Goal: Use online tool/utility: Utilize a website feature to perform a specific function

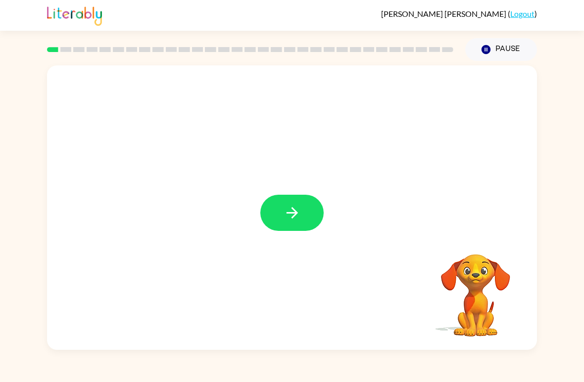
click at [295, 213] on icon "button" at bounding box center [291, 212] width 11 height 11
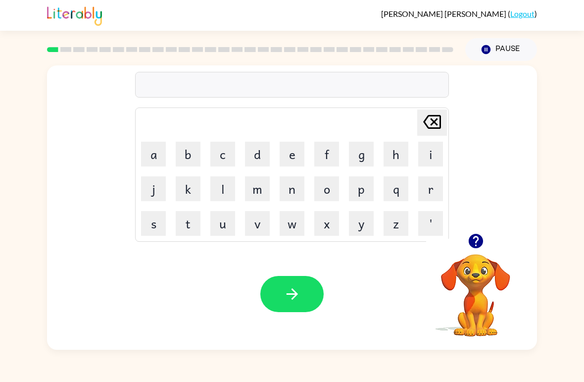
click at [180, 162] on button "b" at bounding box center [188, 154] width 25 height 25
click at [333, 188] on button "o" at bounding box center [327, 188] width 25 height 25
click at [432, 188] on button "r" at bounding box center [431, 188] width 25 height 25
click at [473, 234] on icon "button" at bounding box center [476, 240] width 17 height 17
click at [255, 157] on button "d" at bounding box center [257, 154] width 25 height 25
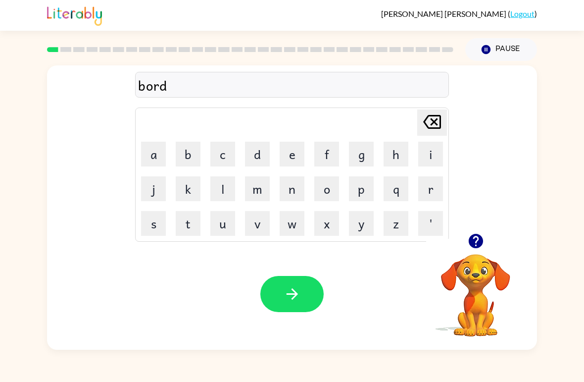
click at [293, 154] on button "e" at bounding box center [292, 154] width 25 height 25
click at [432, 184] on button "r" at bounding box center [431, 188] width 25 height 25
click at [312, 302] on button "button" at bounding box center [292, 294] width 63 height 36
click at [228, 153] on button "c" at bounding box center [223, 154] width 25 height 25
click at [333, 193] on button "o" at bounding box center [327, 188] width 25 height 25
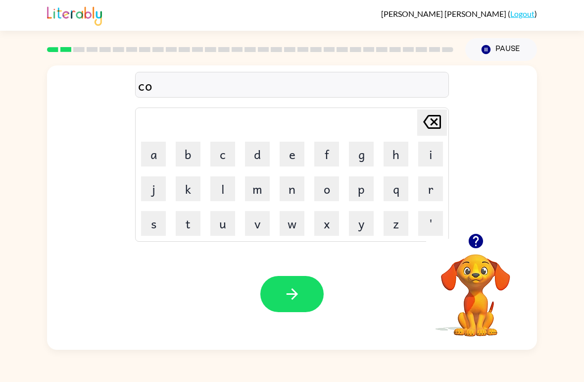
click at [227, 228] on button "u" at bounding box center [223, 223] width 25 height 25
click at [295, 187] on button "n" at bounding box center [292, 188] width 25 height 25
click at [198, 223] on button "t" at bounding box center [188, 223] width 25 height 25
click at [292, 299] on icon "button" at bounding box center [291, 293] width 11 height 11
click at [229, 189] on button "l" at bounding box center [223, 188] width 25 height 25
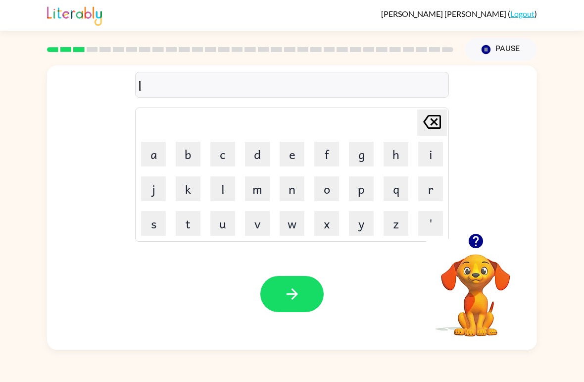
click at [329, 195] on button "o" at bounding box center [327, 188] width 25 height 25
click at [217, 145] on button "c" at bounding box center [223, 154] width 25 height 25
click at [153, 150] on button "a" at bounding box center [153, 154] width 25 height 25
click at [194, 225] on button "t" at bounding box center [188, 223] width 25 height 25
click at [426, 126] on icon "[PERSON_NAME] last character input" at bounding box center [433, 122] width 24 height 24
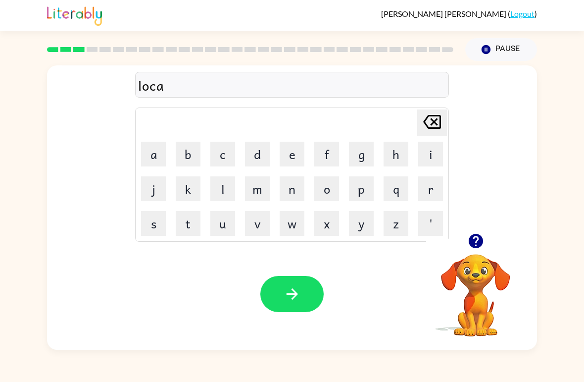
click at [425, 126] on icon "[PERSON_NAME] last character input" at bounding box center [433, 122] width 24 height 24
click at [291, 155] on button "e" at bounding box center [292, 154] width 25 height 25
click at [142, 146] on button "a" at bounding box center [153, 154] width 25 height 25
click at [433, 111] on icon "[PERSON_NAME] last character input" at bounding box center [433, 122] width 24 height 24
click at [432, 110] on icon "[PERSON_NAME] last character input" at bounding box center [433, 122] width 24 height 24
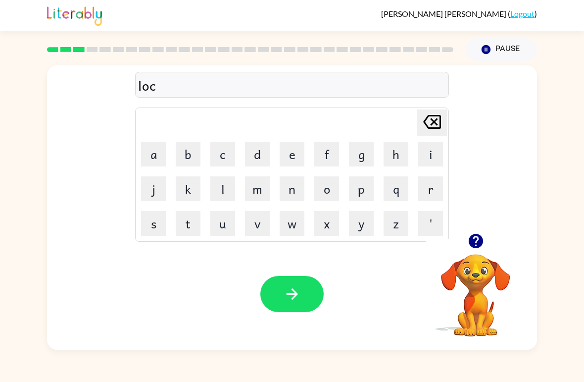
click at [323, 188] on button "o" at bounding box center [327, 188] width 25 height 25
click at [148, 150] on button "a" at bounding box center [153, 154] width 25 height 25
click at [428, 100] on div "locoa Delete Delete last character input a b c d e f g h i j k l m n o p q r s …" at bounding box center [292, 149] width 314 height 185
click at [438, 118] on icon "[PERSON_NAME] last character input" at bounding box center [433, 122] width 24 height 24
click at [440, 127] on icon at bounding box center [433, 122] width 18 height 14
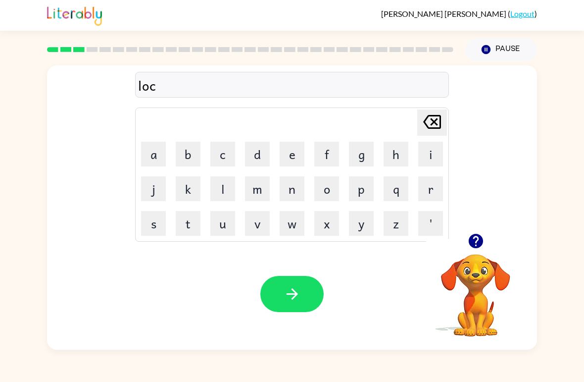
click at [159, 159] on button "a" at bounding box center [153, 154] width 25 height 25
click at [190, 223] on button "t" at bounding box center [188, 223] width 25 height 25
click at [290, 160] on button "e" at bounding box center [292, 154] width 25 height 25
click at [294, 292] on icon "button" at bounding box center [291, 293] width 11 height 11
click at [182, 229] on button "t" at bounding box center [188, 223] width 25 height 25
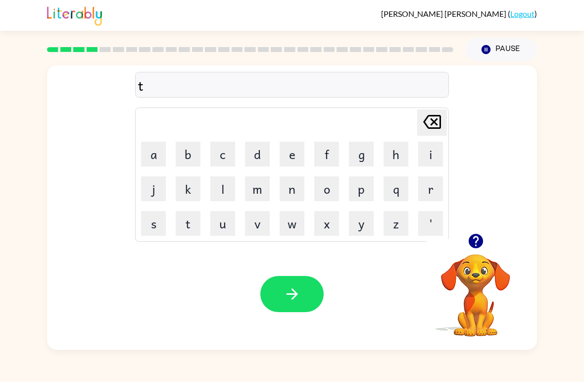
click at [297, 218] on button "w" at bounding box center [292, 223] width 25 height 25
click at [422, 149] on button "i" at bounding box center [431, 154] width 25 height 25
click at [284, 195] on button "n" at bounding box center [292, 188] width 25 height 25
click at [285, 296] on icon "button" at bounding box center [292, 293] width 17 height 17
click at [284, 193] on button "n" at bounding box center [292, 188] width 25 height 25
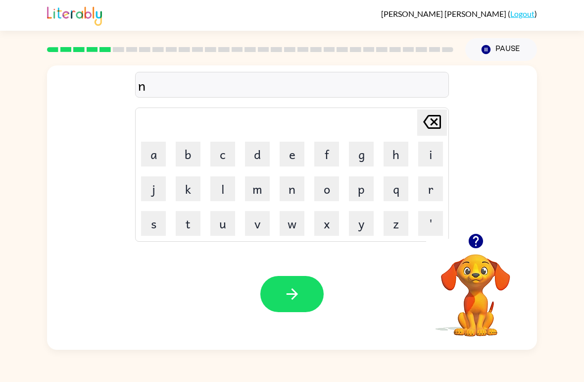
click at [151, 161] on button "a" at bounding box center [153, 154] width 25 height 25
click at [437, 129] on icon at bounding box center [433, 122] width 18 height 14
click at [296, 157] on button "e" at bounding box center [292, 154] width 25 height 25
click at [152, 161] on button "a" at bounding box center [153, 154] width 25 height 25
click at [425, 188] on button "r" at bounding box center [431, 188] width 25 height 25
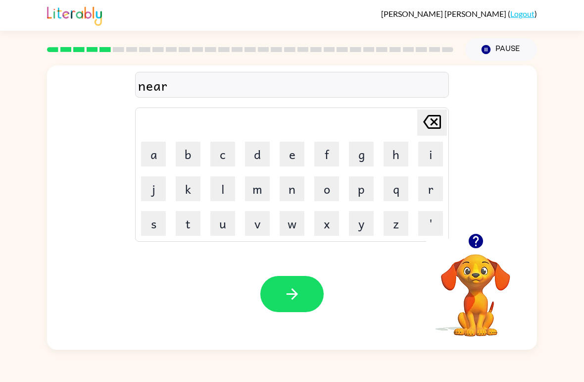
click at [225, 191] on button "l" at bounding box center [223, 188] width 25 height 25
click at [369, 227] on button "y" at bounding box center [361, 223] width 25 height 25
click at [296, 298] on icon "button" at bounding box center [292, 293] width 17 height 17
click at [188, 143] on button "b" at bounding box center [188, 154] width 25 height 25
click at [292, 150] on button "e" at bounding box center [292, 154] width 25 height 25
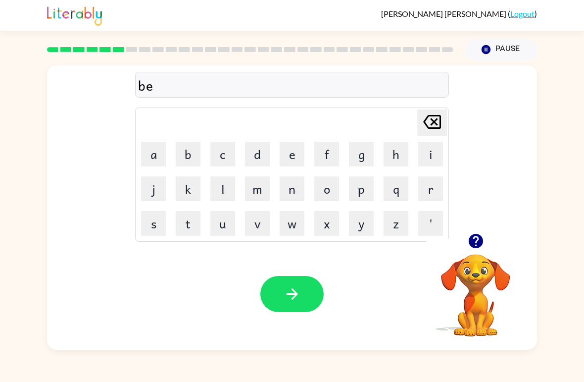
click at [404, 153] on button "h" at bounding box center [396, 154] width 25 height 25
click at [437, 146] on button "i" at bounding box center [431, 154] width 25 height 25
click at [297, 185] on button "n" at bounding box center [292, 188] width 25 height 25
click at [250, 160] on button "d" at bounding box center [257, 154] width 25 height 25
click at [289, 284] on button "button" at bounding box center [292, 294] width 63 height 36
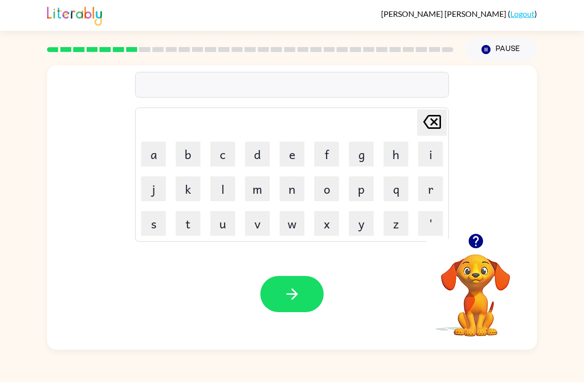
click at [193, 224] on button "t" at bounding box center [188, 223] width 25 height 25
click at [321, 150] on button "f" at bounding box center [327, 154] width 25 height 25
click at [432, 118] on icon "[PERSON_NAME] last character input" at bounding box center [433, 122] width 24 height 24
click at [426, 196] on button "r" at bounding box center [431, 188] width 25 height 25
click at [420, 159] on button "i" at bounding box center [431, 154] width 25 height 25
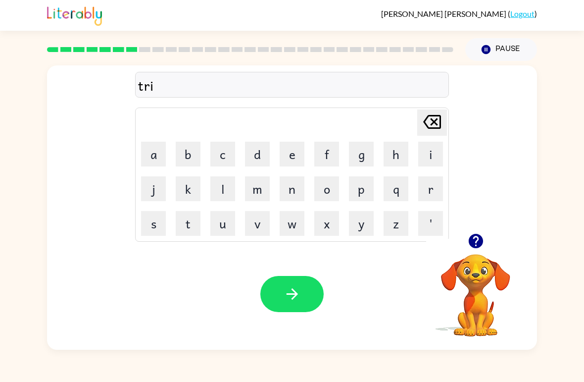
click at [225, 149] on button "c" at bounding box center [223, 154] width 25 height 25
click at [219, 192] on button "l" at bounding box center [223, 188] width 25 height 25
click at [284, 152] on button "e" at bounding box center [292, 154] width 25 height 25
click at [299, 290] on icon "button" at bounding box center [292, 293] width 17 height 17
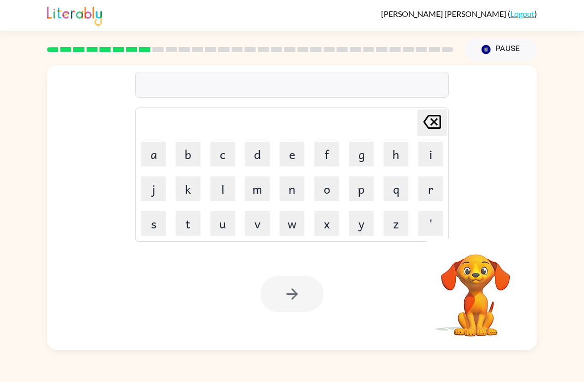
click at [268, 195] on button "m" at bounding box center [257, 188] width 25 height 25
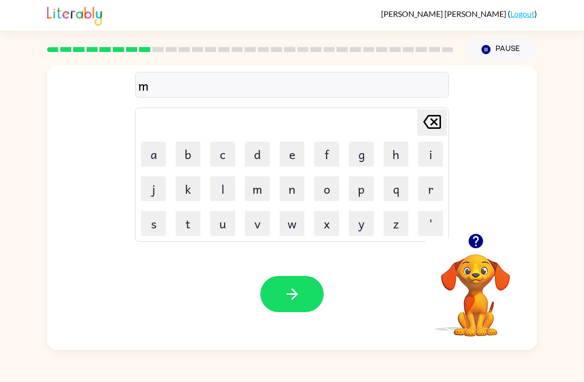
click at [428, 155] on button "i" at bounding box center [431, 154] width 25 height 25
click at [431, 184] on button "r" at bounding box center [431, 188] width 25 height 25
click at [147, 151] on button "a" at bounding box center [153, 154] width 25 height 25
click at [213, 159] on button "c" at bounding box center [223, 154] width 25 height 25
click at [227, 191] on button "l" at bounding box center [223, 188] width 25 height 25
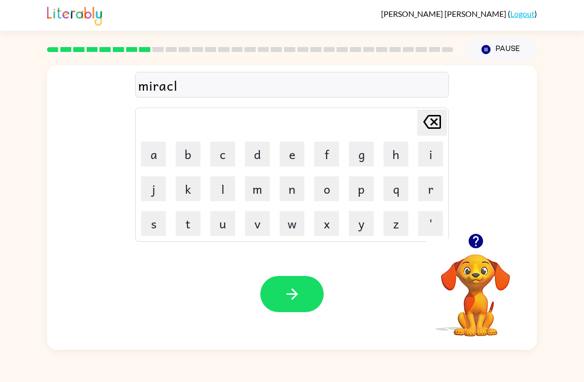
click at [285, 155] on button "e" at bounding box center [292, 154] width 25 height 25
click at [300, 293] on icon "button" at bounding box center [292, 293] width 17 height 17
click at [301, 194] on button "n" at bounding box center [292, 188] width 25 height 25
click at [426, 165] on button "i" at bounding box center [431, 154] width 25 height 25
click at [267, 186] on button "m" at bounding box center [257, 188] width 25 height 25
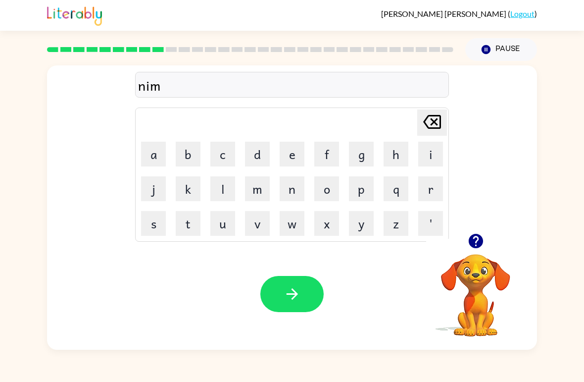
click at [475, 237] on icon "button" at bounding box center [476, 241] width 14 height 14
click at [195, 157] on button "b" at bounding box center [188, 154] width 25 height 25
click at [324, 190] on button "o" at bounding box center [327, 188] width 25 height 25
click at [292, 223] on button "w" at bounding box center [292, 223] width 25 height 25
click at [298, 296] on icon "button" at bounding box center [292, 293] width 17 height 17
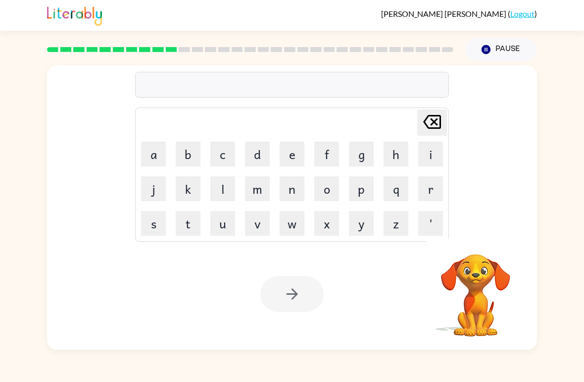
click at [218, 227] on button "u" at bounding box center [223, 223] width 25 height 25
click at [298, 192] on button "n" at bounding box center [292, 188] width 25 height 25
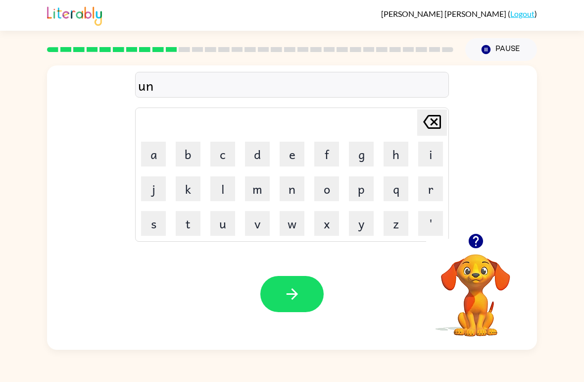
click at [324, 157] on button "f" at bounding box center [327, 154] width 25 height 25
click at [332, 194] on button "o" at bounding box center [327, 188] width 25 height 25
click at [226, 193] on button "l" at bounding box center [223, 188] width 25 height 25
click at [256, 160] on button "d" at bounding box center [257, 154] width 25 height 25
click at [297, 300] on icon "button" at bounding box center [292, 293] width 17 height 17
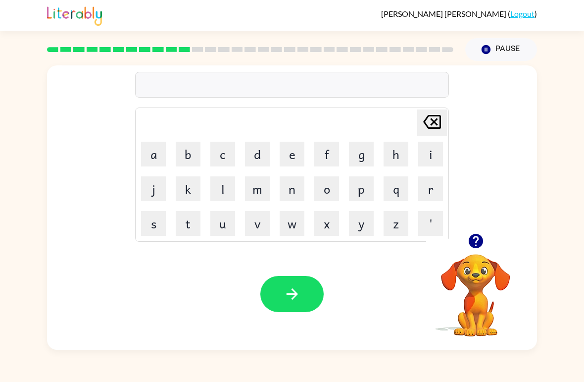
click at [260, 231] on button "v" at bounding box center [257, 223] width 25 height 25
click at [319, 192] on button "o" at bounding box center [327, 188] width 25 height 25
click at [199, 227] on button "t" at bounding box center [188, 223] width 25 height 25
click at [293, 158] on button "e" at bounding box center [292, 154] width 25 height 25
click at [296, 292] on icon "button" at bounding box center [292, 293] width 17 height 17
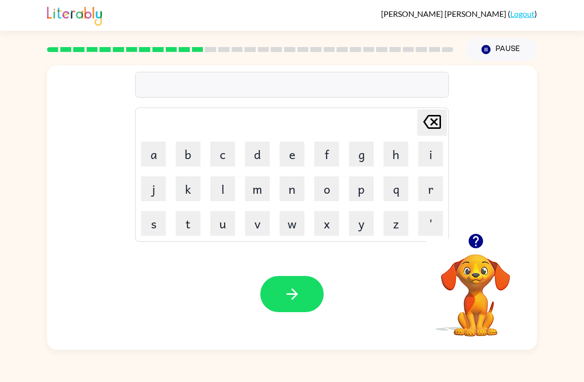
click at [192, 155] on button "b" at bounding box center [188, 154] width 25 height 25
click at [302, 157] on button "e" at bounding box center [292, 154] width 25 height 25
click at [263, 157] on button "d" at bounding box center [257, 154] width 25 height 25
click at [192, 225] on button "t" at bounding box center [188, 223] width 25 height 25
click at [426, 155] on button "i" at bounding box center [431, 154] width 25 height 25
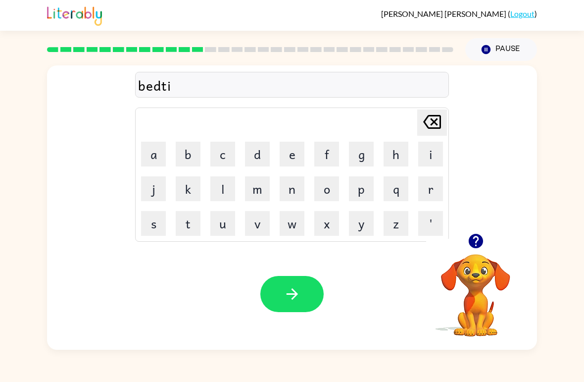
click at [264, 193] on button "m" at bounding box center [257, 188] width 25 height 25
click at [290, 158] on button "e" at bounding box center [292, 154] width 25 height 25
click at [287, 282] on button "button" at bounding box center [292, 294] width 63 height 36
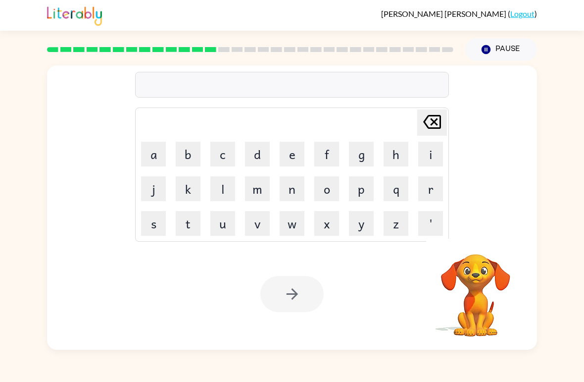
click at [325, 165] on button "f" at bounding box center [327, 154] width 25 height 25
click at [435, 159] on button "i" at bounding box center [431, 154] width 25 height 25
click at [191, 226] on button "t" at bounding box center [188, 223] width 25 height 25
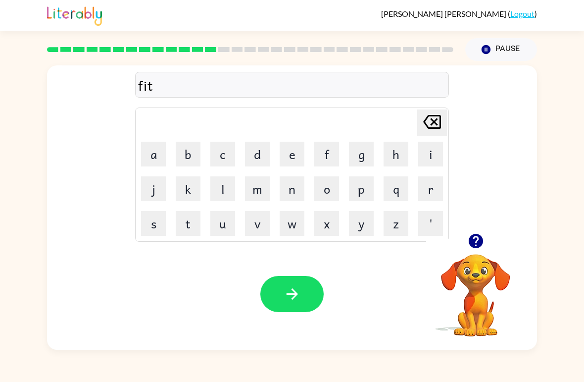
click at [302, 197] on button "n" at bounding box center [292, 188] width 25 height 25
click at [283, 157] on button "e" at bounding box center [292, 154] width 25 height 25
click at [142, 235] on button "s" at bounding box center [153, 223] width 25 height 25
click at [154, 226] on button "s" at bounding box center [153, 223] width 25 height 25
click at [293, 296] on icon "button" at bounding box center [292, 293] width 17 height 17
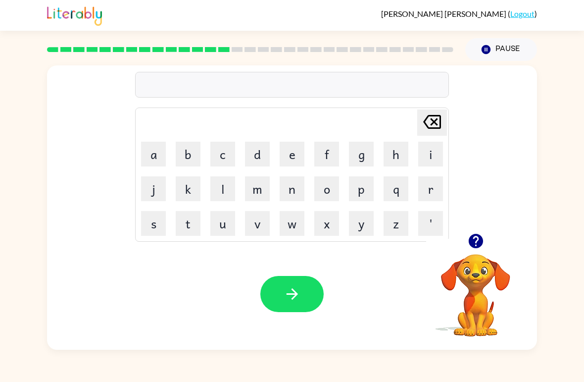
click at [258, 160] on button "d" at bounding box center [257, 154] width 25 height 25
click at [280, 155] on button "e" at bounding box center [292, 154] width 25 height 25
click at [231, 188] on button "l" at bounding box center [223, 188] width 25 height 25
click at [154, 157] on button "a" at bounding box center [153, 154] width 25 height 25
click at [365, 222] on button "y" at bounding box center [361, 223] width 25 height 25
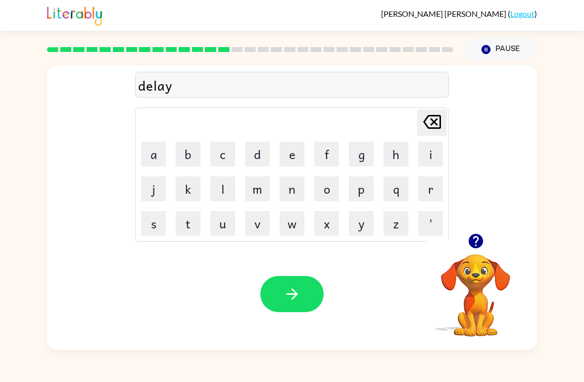
click at [302, 292] on button "button" at bounding box center [292, 294] width 63 height 36
click at [196, 225] on button "t" at bounding box center [188, 223] width 25 height 25
click at [299, 152] on button "e" at bounding box center [292, 154] width 25 height 25
click at [427, 192] on button "r" at bounding box center [431, 188] width 25 height 25
click at [255, 193] on button "m" at bounding box center [257, 188] width 25 height 25
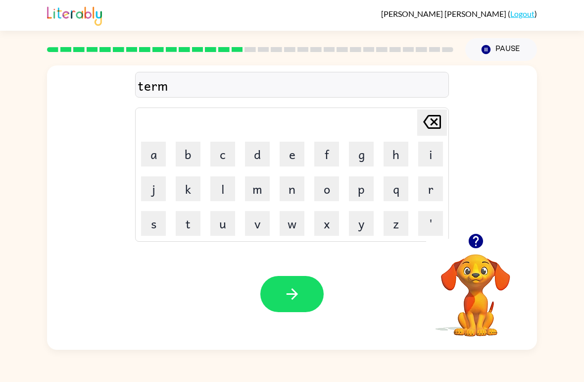
click at [291, 304] on button "button" at bounding box center [292, 294] width 63 height 36
click at [148, 225] on button "s" at bounding box center [153, 223] width 25 height 25
click at [299, 162] on button "e" at bounding box center [292, 154] width 25 height 25
click at [186, 228] on button "t" at bounding box center [188, 223] width 25 height 25
click at [306, 305] on button "button" at bounding box center [292, 294] width 63 height 36
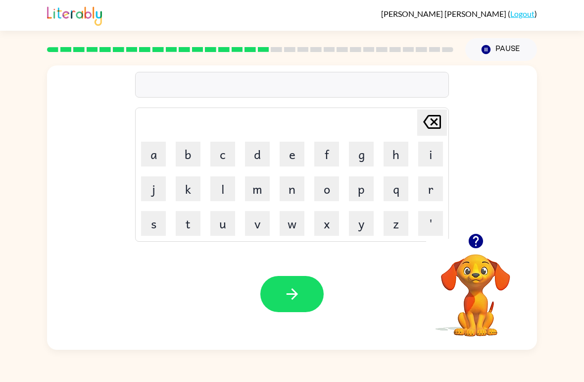
click at [179, 144] on button "b" at bounding box center [188, 154] width 25 height 25
click at [431, 179] on button "r" at bounding box center [431, 188] width 25 height 25
click at [434, 153] on button "i" at bounding box center [431, 154] width 25 height 25
click at [260, 187] on button "m" at bounding box center [257, 188] width 25 height 25
click at [435, 154] on button "i" at bounding box center [431, 154] width 25 height 25
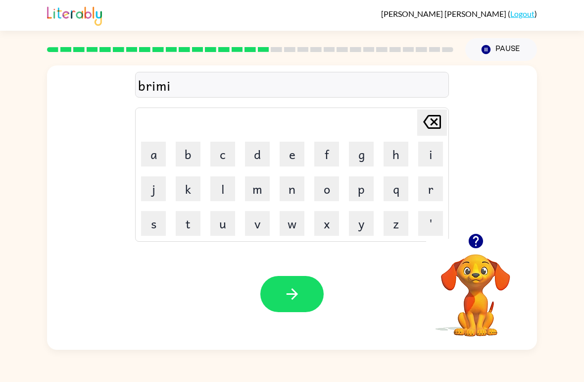
click at [292, 196] on button "n" at bounding box center [292, 188] width 25 height 25
click at [363, 159] on button "g" at bounding box center [361, 154] width 25 height 25
click at [316, 272] on div "Your browser must support playing .mp4 files to use Literably. Please try using…" at bounding box center [292, 293] width 490 height 111
click at [289, 267] on div "Your browser must support playing .mp4 files to use Literably. Please try using…" at bounding box center [292, 293] width 490 height 111
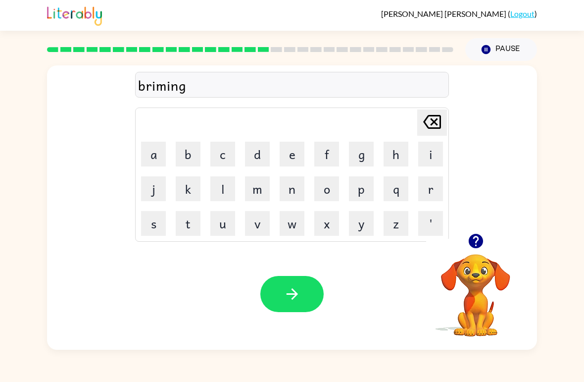
click at [288, 266] on div "Your browser must support playing .mp4 files to use Literably. Please try using…" at bounding box center [292, 293] width 490 height 111
click at [303, 290] on button "button" at bounding box center [292, 294] width 63 height 36
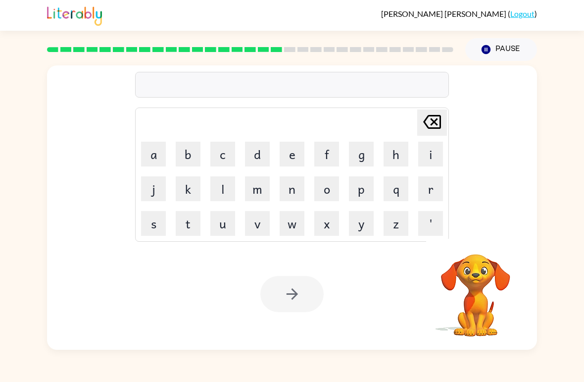
click at [358, 199] on button "p" at bounding box center [361, 188] width 25 height 25
click at [233, 190] on button "l" at bounding box center [223, 188] width 25 height 25
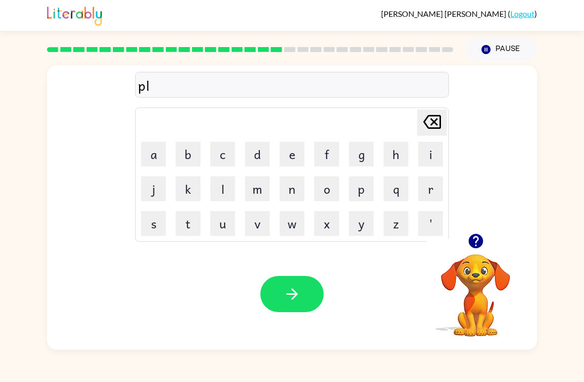
click at [149, 148] on button "a" at bounding box center [153, 154] width 25 height 25
click at [235, 162] on button "c" at bounding box center [223, 154] width 25 height 25
click at [196, 227] on button "t" at bounding box center [188, 223] width 25 height 25
click at [415, 160] on td "i" at bounding box center [431, 154] width 34 height 34
click at [427, 154] on button "i" at bounding box center [431, 154] width 25 height 25
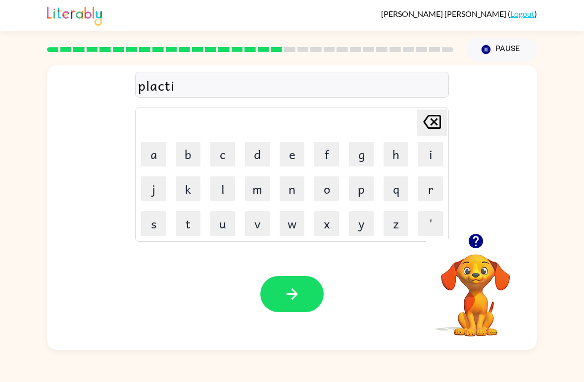
click at [219, 166] on button "c" at bounding box center [223, 154] width 25 height 25
click at [426, 133] on icon "[PERSON_NAME] last character input" at bounding box center [433, 122] width 24 height 24
click at [426, 126] on icon "[PERSON_NAME] last character input" at bounding box center [433, 122] width 24 height 24
click at [430, 131] on icon "[PERSON_NAME] last character input" at bounding box center [433, 122] width 24 height 24
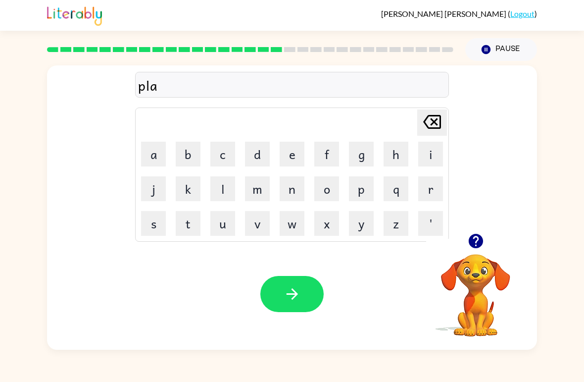
click at [159, 228] on button "s" at bounding box center [153, 223] width 25 height 25
click at [189, 224] on button "t" at bounding box center [188, 223] width 25 height 25
click at [429, 159] on button "i" at bounding box center [431, 154] width 25 height 25
click at [227, 159] on button "c" at bounding box center [223, 154] width 25 height 25
click at [296, 300] on icon "button" at bounding box center [292, 293] width 17 height 17
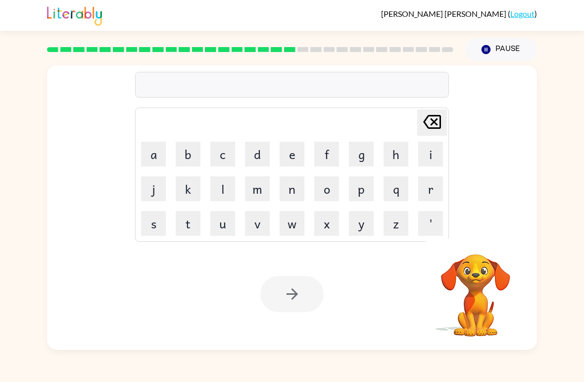
click at [582, 319] on div "[PERSON_NAME] last character input a b c d e f g h i j k l m n o p q r s t u v …" at bounding box center [292, 205] width 584 height 289
click at [254, 158] on button "d" at bounding box center [257, 154] width 25 height 25
click at [432, 153] on button "i" at bounding box center [431, 154] width 25 height 25
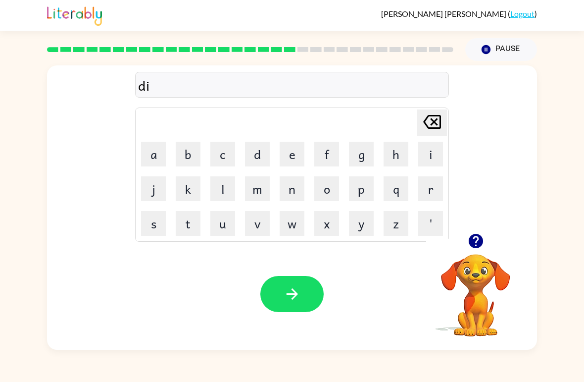
click at [147, 226] on button "s" at bounding box center [153, 223] width 25 height 25
click at [368, 193] on button "p" at bounding box center [361, 188] width 25 height 25
click at [469, 246] on icon "button" at bounding box center [476, 240] width 17 height 17
click at [229, 193] on button "l" at bounding box center [223, 188] width 25 height 25
click at [150, 155] on button "a" at bounding box center [153, 154] width 25 height 25
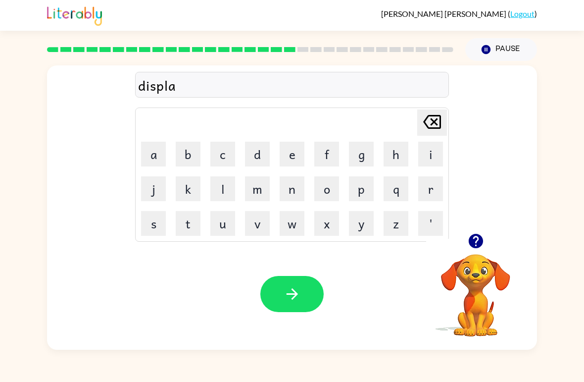
click at [359, 229] on button "y" at bounding box center [361, 223] width 25 height 25
click at [290, 299] on icon "button" at bounding box center [292, 293] width 17 height 17
click at [263, 149] on button "d" at bounding box center [257, 154] width 25 height 25
click at [470, 254] on video "Your browser must support playing .mp4 files to use Literably. Please try using…" at bounding box center [475, 288] width 99 height 99
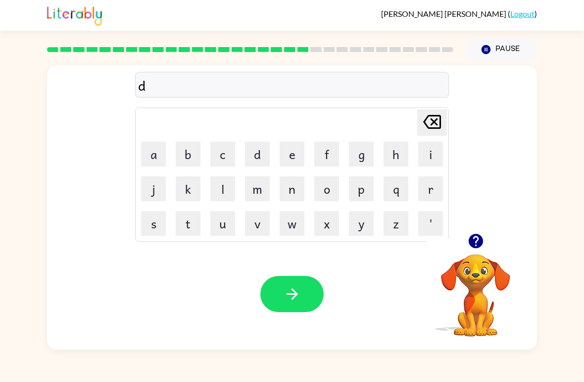
click at [468, 247] on icon "button" at bounding box center [476, 240] width 17 height 17
click at [226, 227] on button "u" at bounding box center [223, 223] width 25 height 25
click at [159, 221] on button "s" at bounding box center [153, 223] width 25 height 25
click at [194, 226] on button "t" at bounding box center [188, 223] width 25 height 25
click at [419, 164] on button "i" at bounding box center [431, 154] width 25 height 25
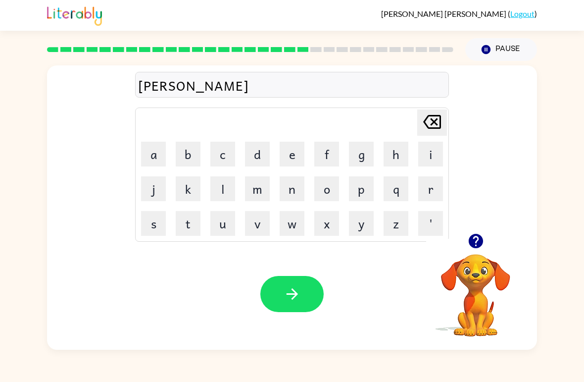
click at [200, 224] on button "t" at bounding box center [188, 223] width 25 height 25
click at [294, 304] on button "button" at bounding box center [292, 294] width 63 height 36
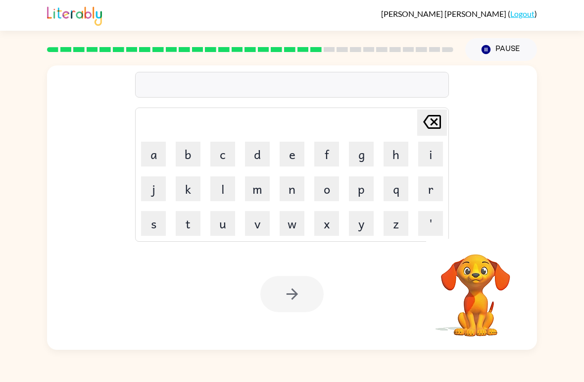
click at [227, 154] on button "c" at bounding box center [223, 154] width 25 height 25
click at [295, 159] on button "e" at bounding box center [292, 154] width 25 height 25
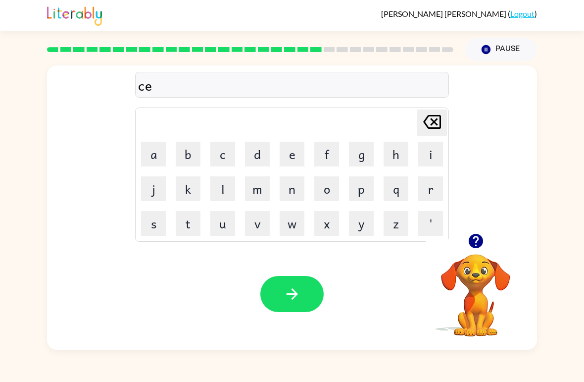
click at [298, 193] on button "n" at bounding box center [292, 188] width 25 height 25
click at [196, 222] on button "t" at bounding box center [188, 223] width 25 height 25
click at [284, 151] on button "e" at bounding box center [292, 154] width 25 height 25
click at [364, 190] on button "p" at bounding box center [361, 188] width 25 height 25
click at [429, 156] on button "i" at bounding box center [431, 154] width 25 height 25
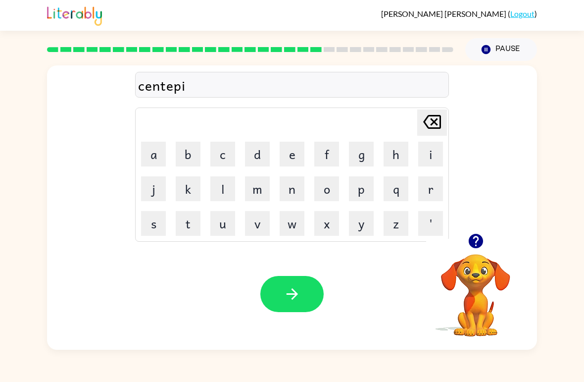
click at [286, 156] on button "e" at bounding box center [292, 154] width 25 height 25
click at [295, 292] on icon "button" at bounding box center [291, 293] width 11 height 11
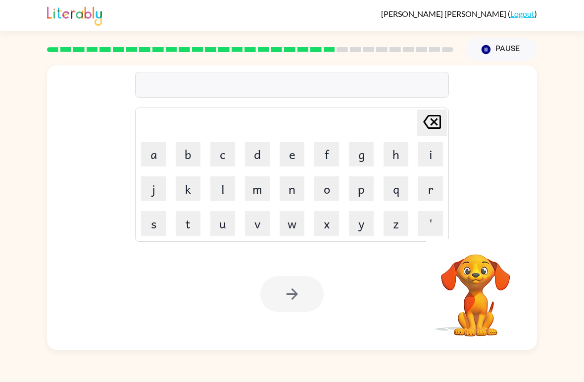
click at [436, 189] on button "r" at bounding box center [431, 188] width 25 height 25
click at [152, 154] on button "a" at bounding box center [153, 154] width 25 height 25
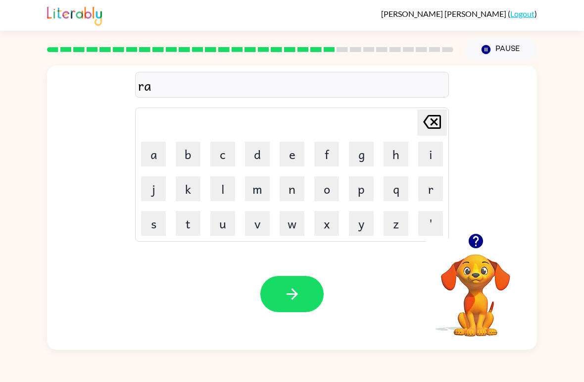
click at [432, 156] on button "i" at bounding box center [431, 154] width 25 height 25
click at [297, 192] on button "n" at bounding box center [292, 188] width 25 height 25
click at [227, 161] on button "c" at bounding box center [223, 154] width 25 height 25
click at [333, 187] on button "o" at bounding box center [327, 188] width 25 height 25
click at [149, 156] on button "a" at bounding box center [153, 154] width 25 height 25
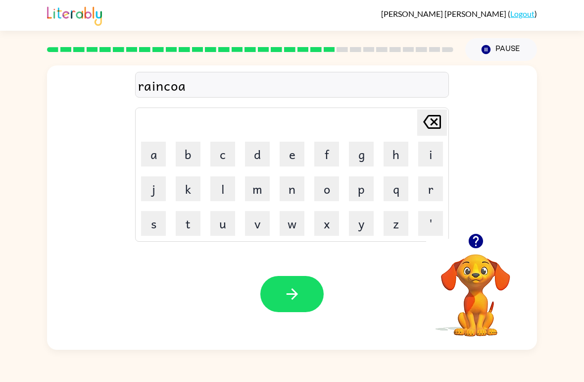
click at [186, 231] on button "t" at bounding box center [188, 223] width 25 height 25
click at [300, 299] on icon "button" at bounding box center [292, 293] width 17 height 17
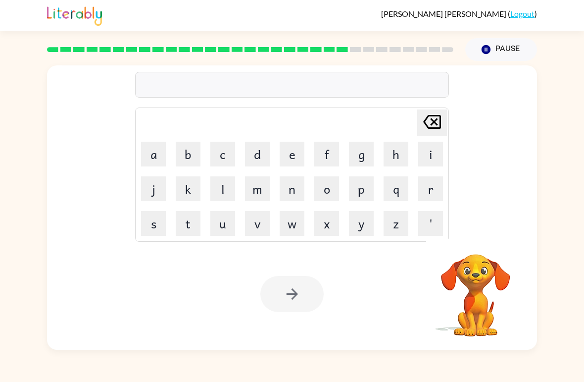
click at [268, 190] on button "m" at bounding box center [257, 188] width 25 height 25
click at [144, 188] on button "j" at bounding box center [153, 188] width 25 height 25
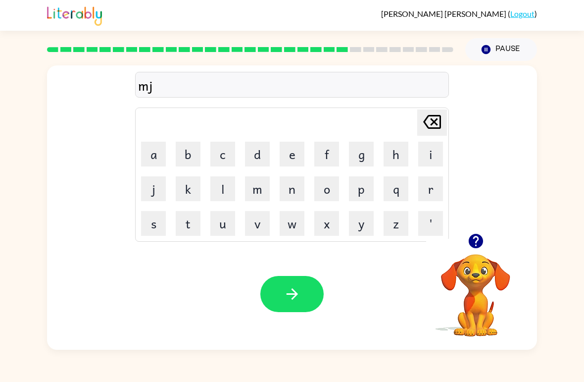
click at [430, 124] on icon "[PERSON_NAME] last character input" at bounding box center [433, 122] width 24 height 24
click at [145, 146] on button "a" at bounding box center [153, 154] width 25 height 25
click at [434, 187] on button "r" at bounding box center [431, 188] width 25 height 25
click at [189, 189] on button "k" at bounding box center [188, 188] width 25 height 25
click at [290, 152] on button "e" at bounding box center [292, 154] width 25 height 25
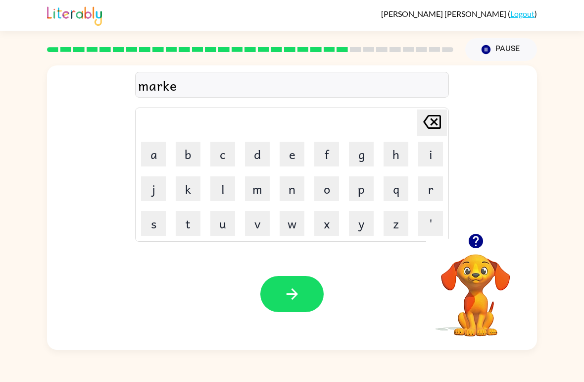
click at [431, 191] on button "r" at bounding box center [431, 188] width 25 height 25
click at [309, 297] on button "button" at bounding box center [292, 294] width 63 height 36
click at [158, 156] on button "a" at bounding box center [153, 154] width 25 height 25
click at [251, 159] on button "d" at bounding box center [257, 154] width 25 height 25
click at [478, 245] on icon "button" at bounding box center [476, 241] width 14 height 14
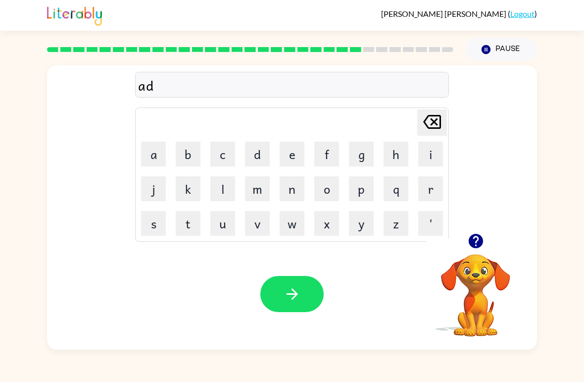
click at [262, 222] on button "v" at bounding box center [257, 223] width 25 height 25
click at [161, 154] on button "a" at bounding box center [153, 154] width 25 height 25
click at [294, 193] on button "n" at bounding box center [292, 188] width 25 height 25
click at [228, 151] on button "c" at bounding box center [223, 154] width 25 height 25
click at [420, 158] on button "i" at bounding box center [431, 154] width 25 height 25
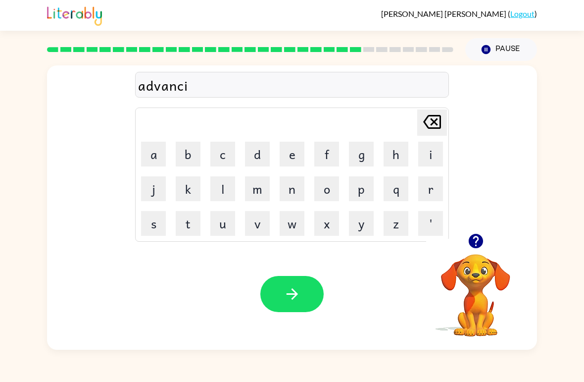
click at [295, 193] on button "n" at bounding box center [292, 188] width 25 height 25
click at [365, 162] on button "g" at bounding box center [361, 154] width 25 height 25
click at [265, 307] on div at bounding box center [292, 294] width 63 height 36
click at [310, 286] on button "button" at bounding box center [292, 294] width 63 height 36
click at [372, 153] on button "g" at bounding box center [361, 154] width 25 height 25
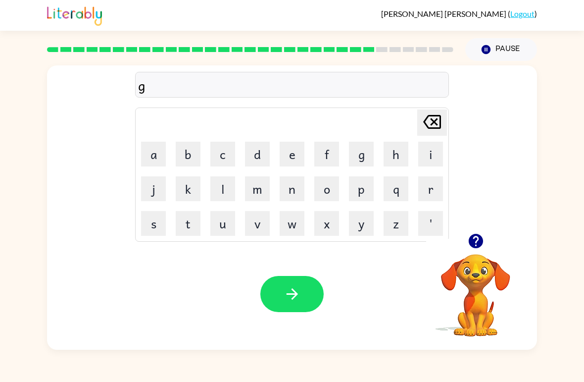
click at [336, 193] on button "o" at bounding box center [327, 188] width 25 height 25
click at [194, 155] on button "b" at bounding box center [188, 154] width 25 height 25
click at [431, 188] on button "r" at bounding box center [431, 188] width 25 height 25
click at [423, 119] on icon "[PERSON_NAME] last character input" at bounding box center [433, 122] width 24 height 24
click at [227, 194] on button "l" at bounding box center [223, 188] width 25 height 25
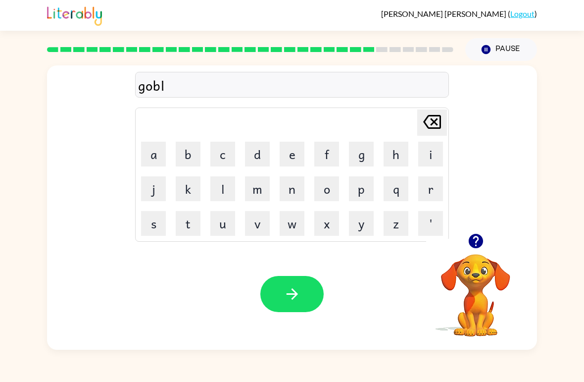
click at [426, 155] on button "i" at bounding box center [431, 154] width 25 height 25
click at [286, 197] on button "n" at bounding box center [292, 188] width 25 height 25
click at [299, 308] on button "button" at bounding box center [292, 294] width 63 height 36
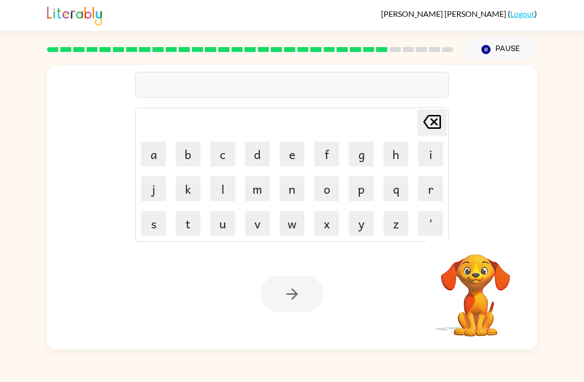
click at [363, 159] on button "g" at bounding box center [361, 154] width 25 height 25
click at [325, 193] on button "o" at bounding box center [327, 188] width 25 height 25
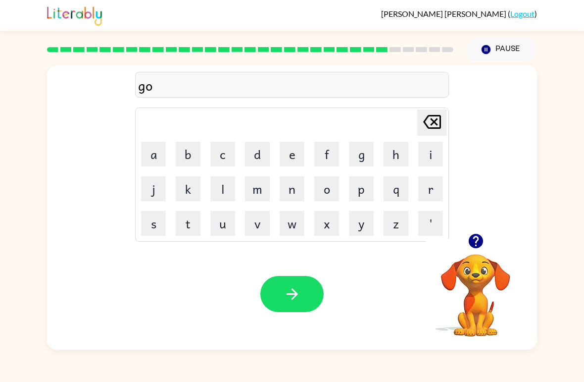
click at [257, 223] on button "v" at bounding box center [257, 223] width 25 height 25
click at [288, 162] on button "e" at bounding box center [292, 154] width 25 height 25
click at [426, 193] on button "r" at bounding box center [431, 188] width 25 height 25
click at [264, 185] on button "m" at bounding box center [257, 188] width 25 height 25
click at [298, 155] on button "e" at bounding box center [292, 154] width 25 height 25
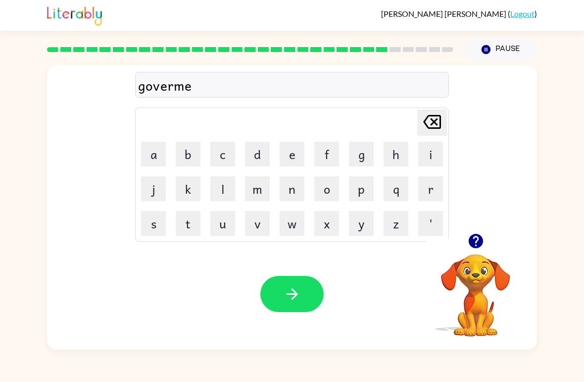
click at [299, 189] on button "n" at bounding box center [292, 188] width 25 height 25
click at [188, 232] on button "t" at bounding box center [188, 223] width 25 height 25
click at [292, 297] on icon "button" at bounding box center [292, 293] width 17 height 17
click at [160, 230] on button "s" at bounding box center [153, 223] width 25 height 25
click at [192, 224] on button "t" at bounding box center [188, 223] width 25 height 25
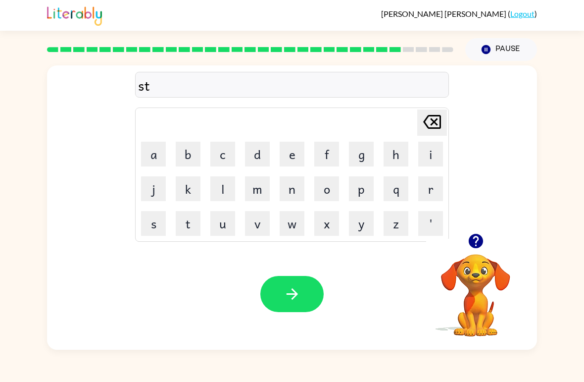
click at [423, 191] on button "r" at bounding box center [431, 188] width 25 height 25
click at [160, 158] on button "a" at bounding box center [153, 154] width 25 height 25
click at [430, 161] on button "i" at bounding box center [431, 154] width 25 height 25
click at [289, 192] on button "n" at bounding box center [292, 188] width 25 height 25
click at [295, 284] on button "button" at bounding box center [292, 294] width 63 height 36
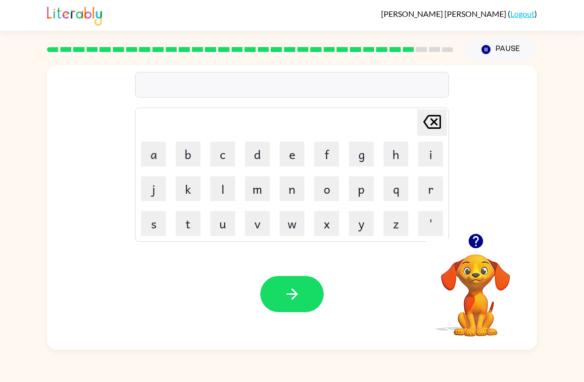
click at [158, 230] on button "s" at bounding box center [153, 223] width 25 height 25
click at [399, 152] on button "h" at bounding box center [396, 154] width 25 height 25
click at [163, 155] on button "a" at bounding box center [153, 154] width 25 height 25
click at [357, 185] on button "p" at bounding box center [361, 188] width 25 height 25
click at [290, 154] on button "e" at bounding box center [292, 154] width 25 height 25
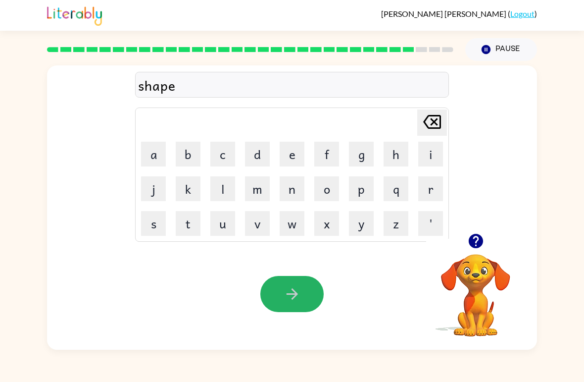
click at [299, 295] on icon "button" at bounding box center [292, 293] width 17 height 17
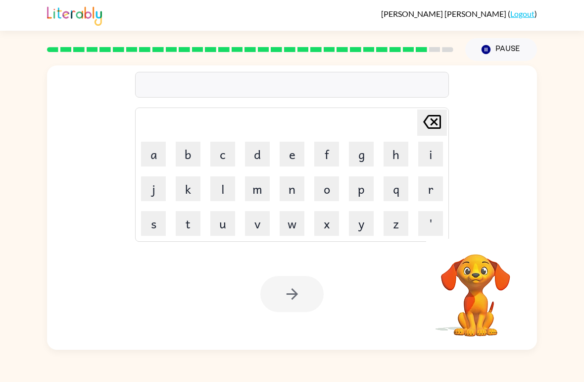
click at [300, 157] on button "e" at bounding box center [292, 154] width 25 height 25
click at [326, 229] on button "x" at bounding box center [327, 223] width 25 height 25
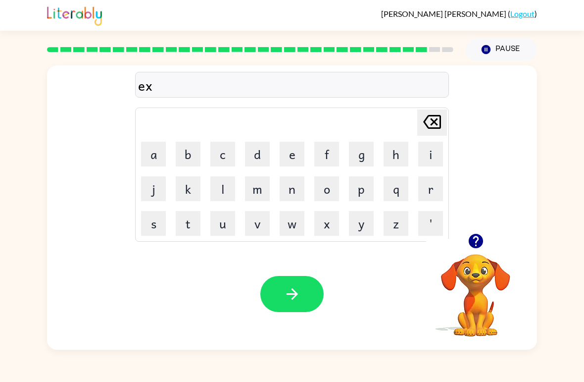
click at [292, 158] on button "e" at bounding box center [292, 154] width 25 height 25
click at [225, 196] on button "l" at bounding box center [223, 188] width 25 height 25
click at [283, 157] on button "e" at bounding box center [292, 154] width 25 height 25
click at [289, 194] on button "n" at bounding box center [292, 188] width 25 height 25
click at [196, 232] on button "t" at bounding box center [188, 223] width 25 height 25
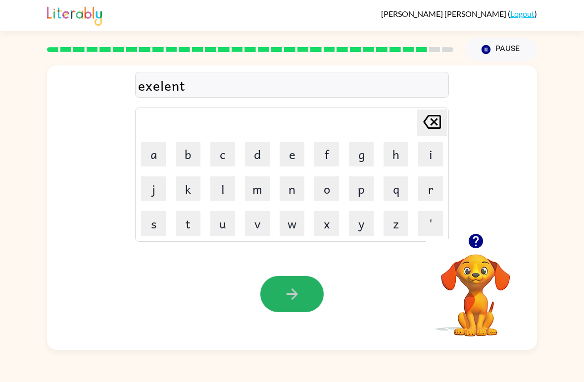
click at [295, 285] on button "button" at bounding box center [292, 294] width 63 height 36
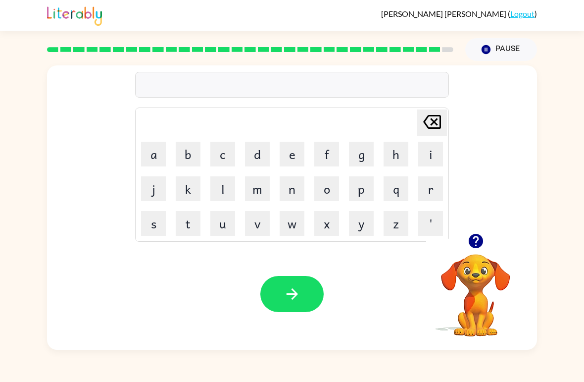
click at [199, 224] on button "t" at bounding box center [188, 223] width 25 height 25
click at [329, 153] on button "f" at bounding box center [327, 154] width 25 height 25
click at [435, 130] on icon "[PERSON_NAME] last character input" at bounding box center [433, 122] width 24 height 24
click at [426, 191] on button "r" at bounding box center [431, 188] width 25 height 25
click at [337, 189] on button "o" at bounding box center [327, 188] width 25 height 25
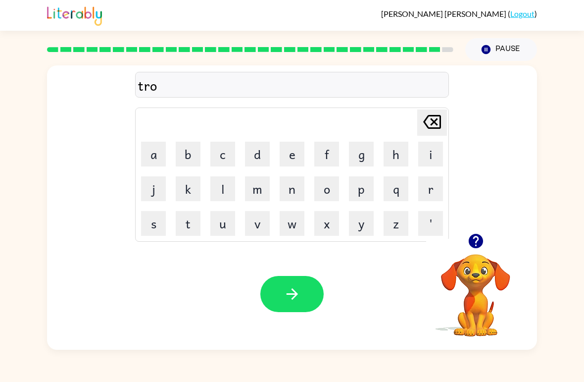
click at [370, 195] on button "p" at bounding box center [361, 188] width 25 height 25
click at [428, 156] on button "i" at bounding box center [431, 154] width 25 height 25
click at [233, 152] on button "c" at bounding box center [223, 154] width 25 height 25
click at [307, 289] on button "button" at bounding box center [292, 294] width 63 height 36
